Goal: Find specific page/section: Find specific page/section

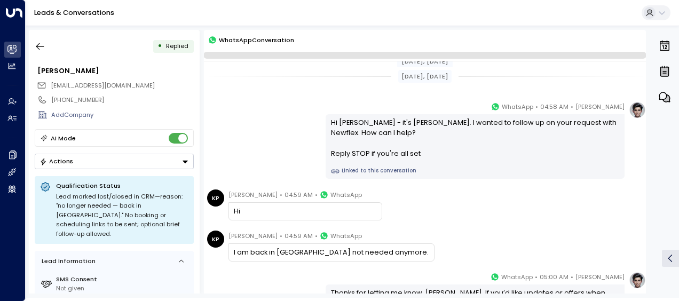
scroll to position [104, 0]
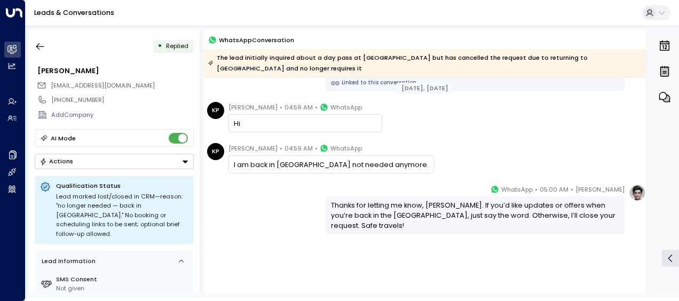
click at [94, 13] on link "Leads & Conversations" at bounding box center [74, 12] width 80 height 9
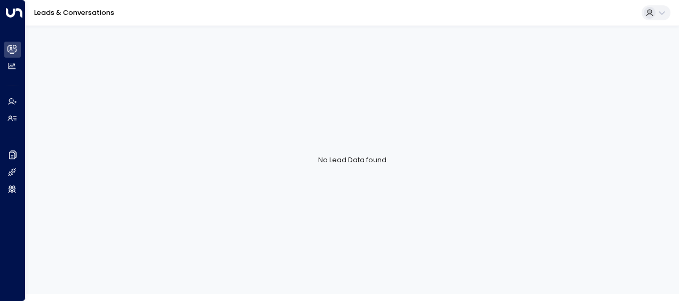
click at [94, 13] on link "Leads & Conversations" at bounding box center [74, 12] width 80 height 9
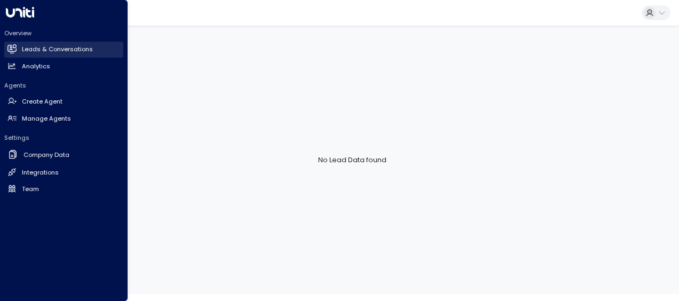
click at [20, 50] on link "Leads & Conversations Leads & Conversations" at bounding box center [63, 50] width 119 height 16
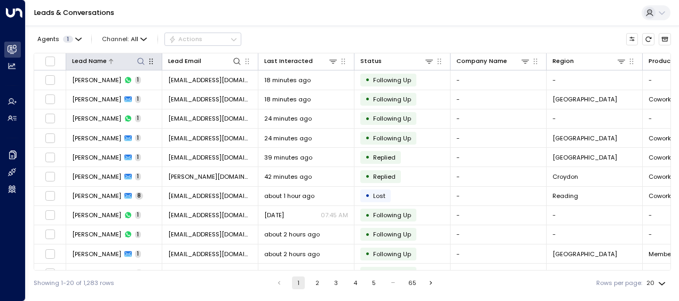
click at [141, 61] on icon at bounding box center [141, 61] width 9 height 9
type input "**********"
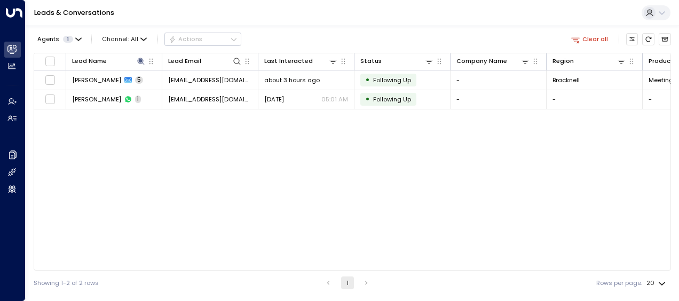
click at [291, 170] on div "Lead Name Lead Email Last Interacted Status Company Name Region Product # of pe…" at bounding box center [352, 162] width 637 height 218
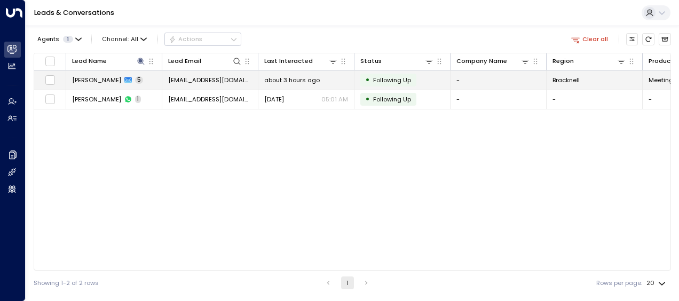
click at [304, 81] on span "about 3 hours ago" at bounding box center [291, 80] width 55 height 9
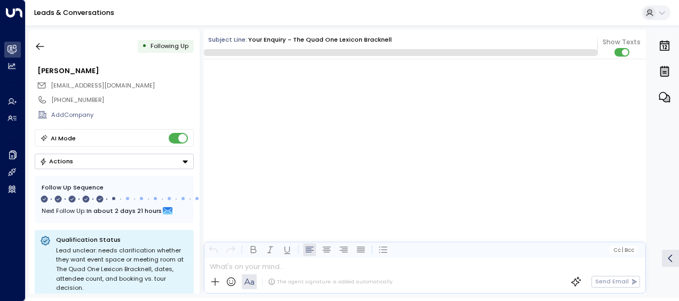
scroll to position [1659, 0]
